Goal: Browse casually

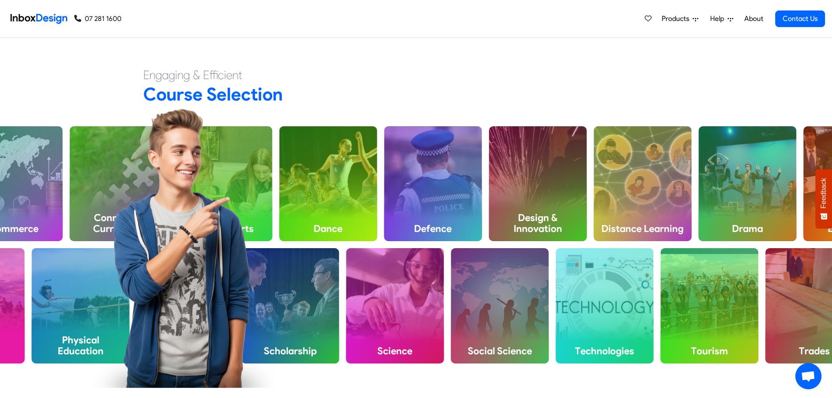
scroll to position [349, 0]
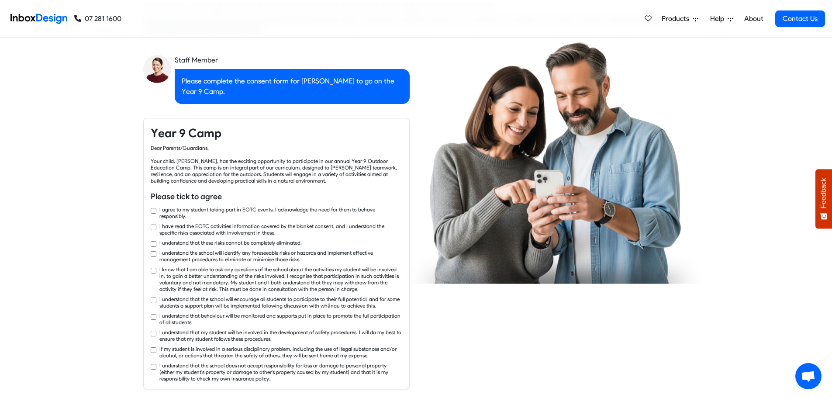
checkbox input "true"
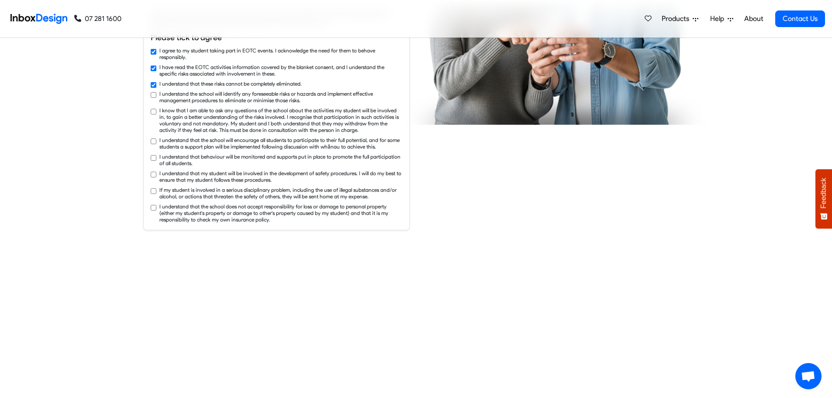
checkbox input "true"
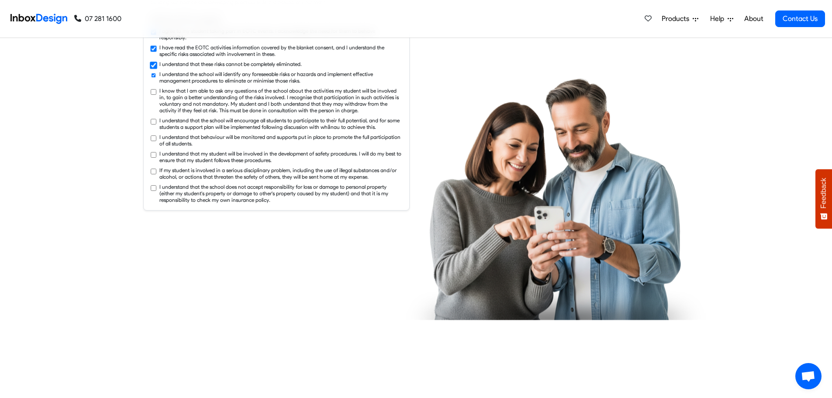
checkbox input "true"
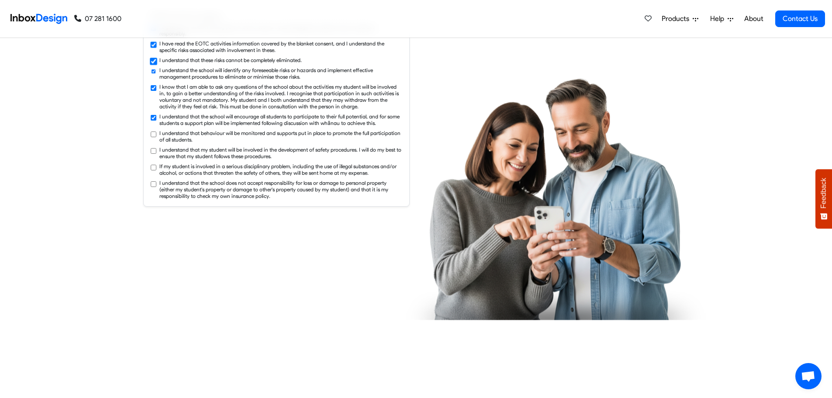
checkbox input "true"
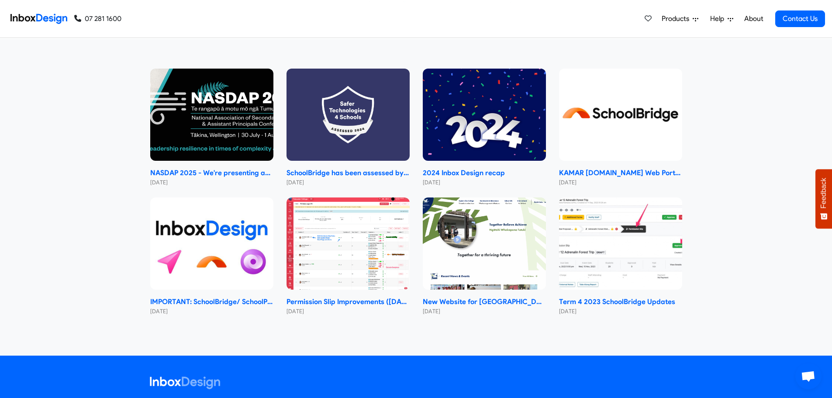
scroll to position [4270, 0]
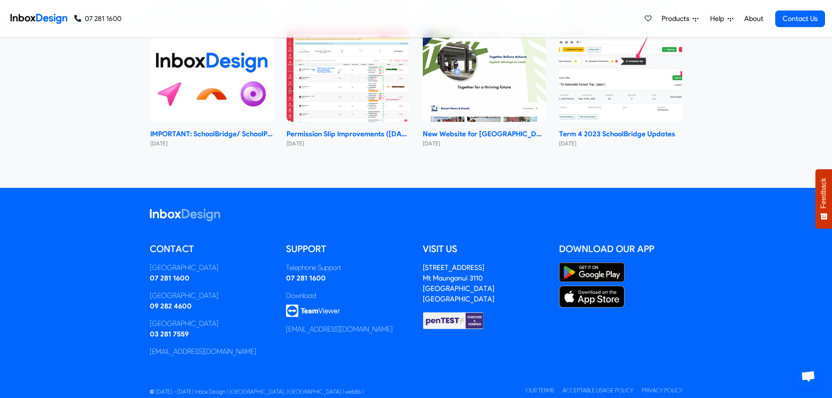
click at [447, 311] on img at bounding box center [453, 320] width 61 height 18
